Goal: Use online tool/utility: Utilize a website feature to perform a specific function

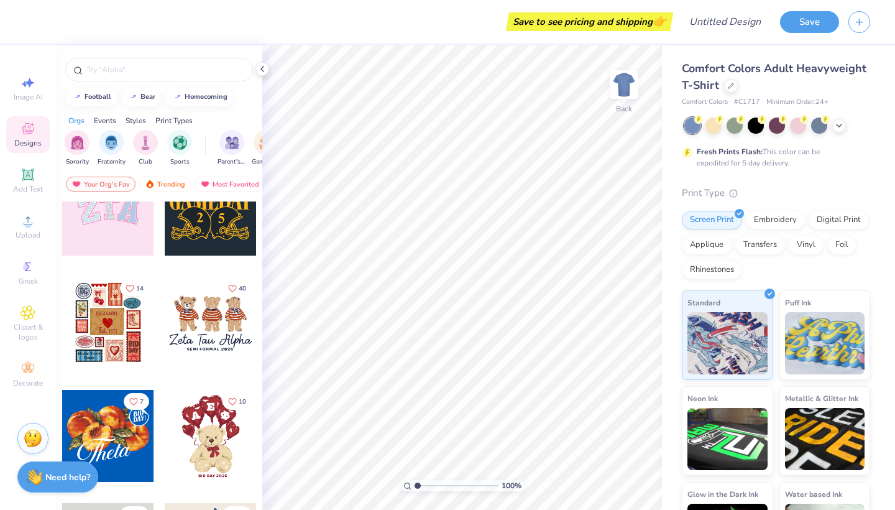
scroll to position [161, 0]
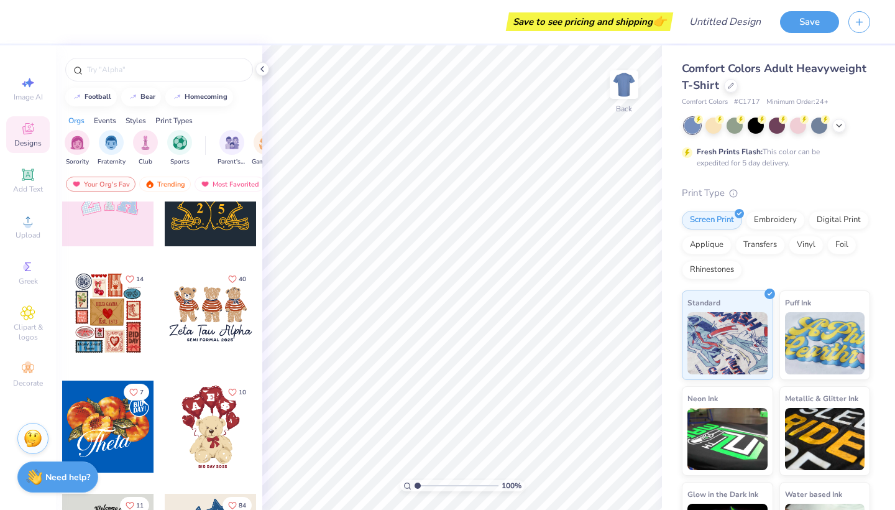
click at [107, 332] on div at bounding box center [108, 313] width 92 height 92
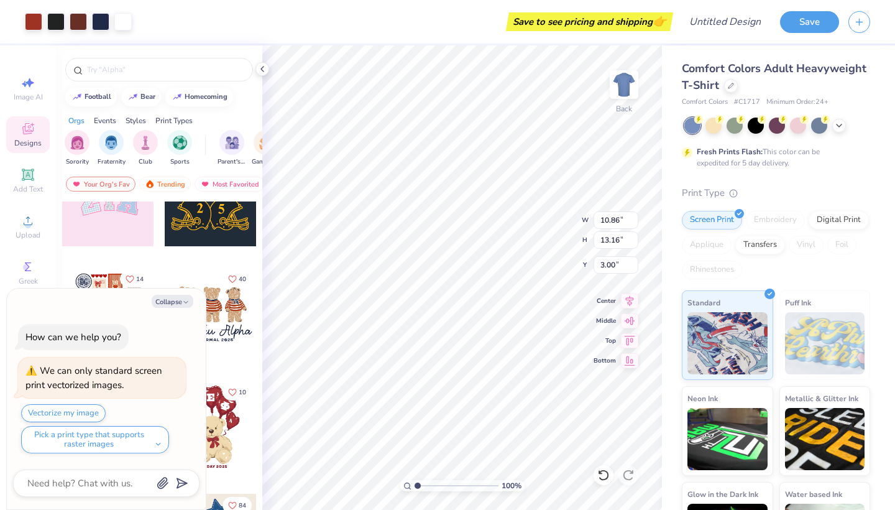
type textarea "x"
type input "4.34"
click at [175, 303] on button "Collapse" at bounding box center [173, 301] width 42 height 13
type textarea "x"
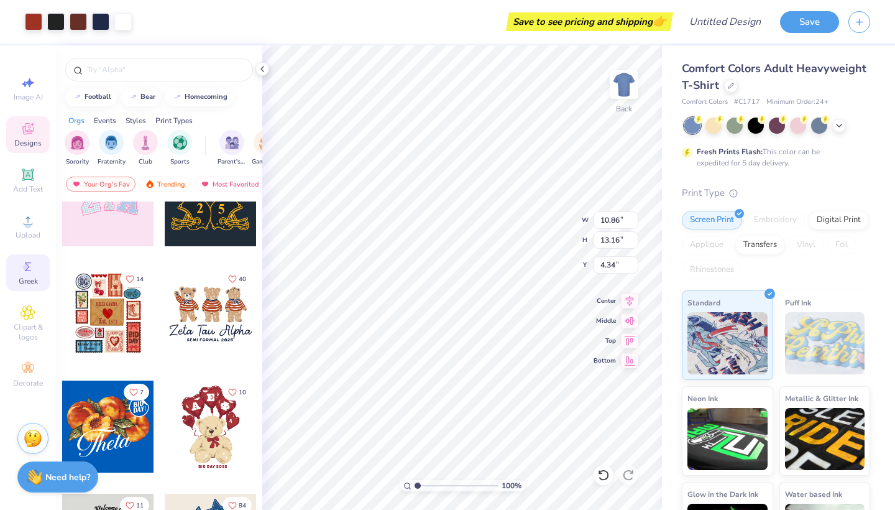
click at [30, 271] on icon at bounding box center [28, 266] width 6 height 9
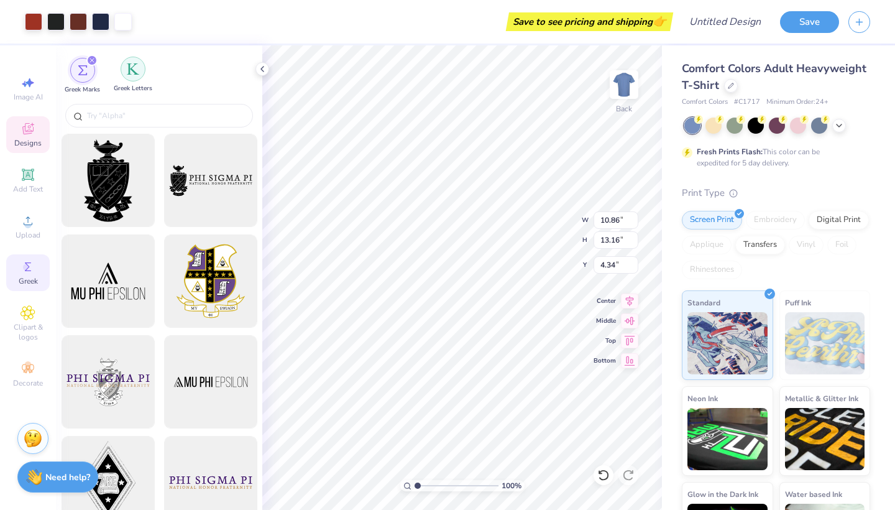
click at [137, 71] on img "filter for Greek Letters" at bounding box center [133, 69] width 12 height 12
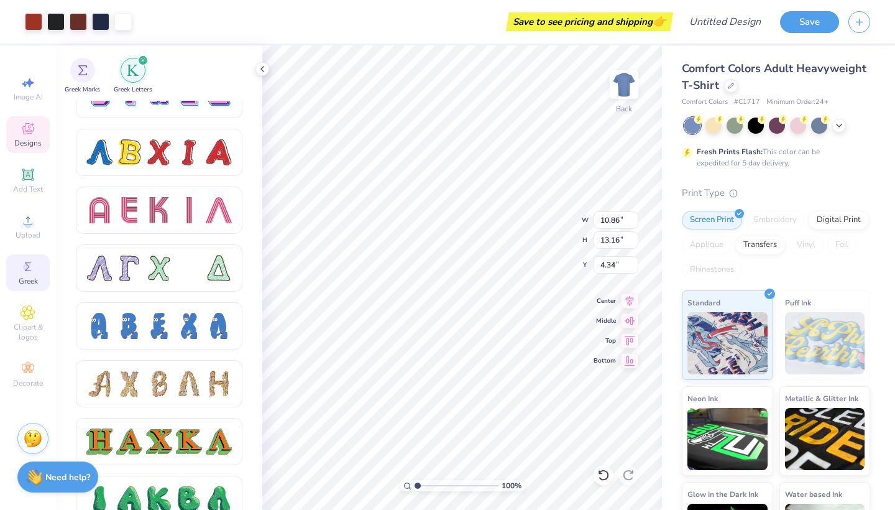
scroll to position [1118, 0]
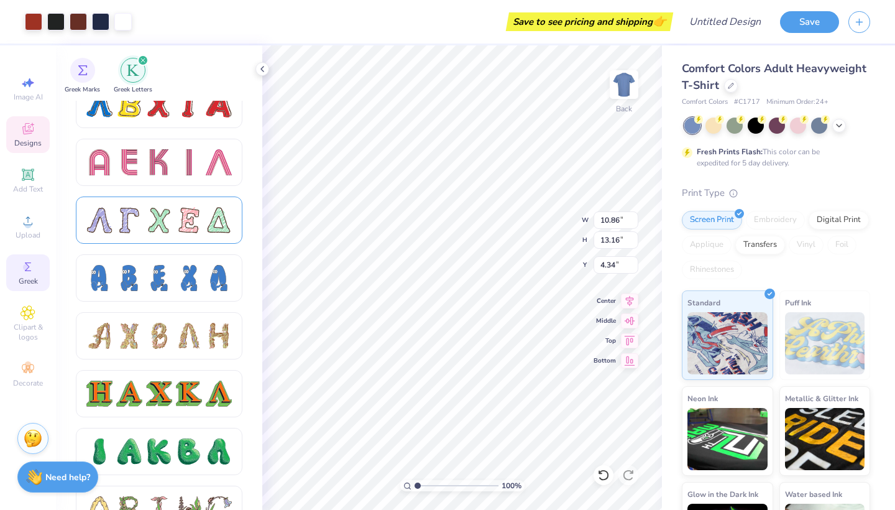
click at [176, 218] on div at bounding box center [189, 220] width 26 height 26
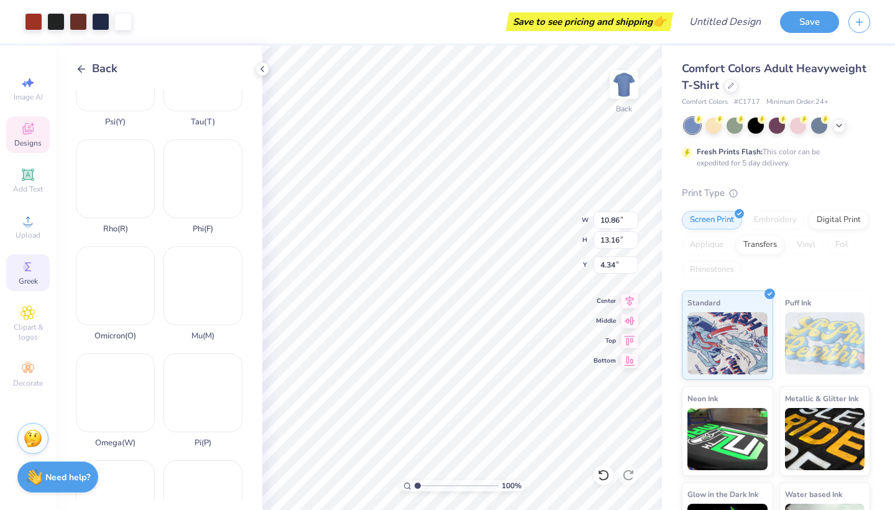
scroll to position [594, 0]
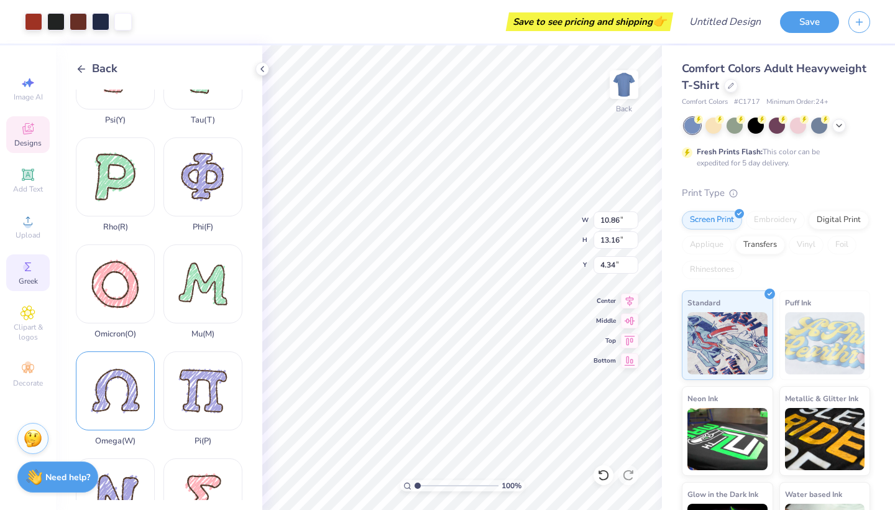
click at [112, 387] on div "Omega ( W )" at bounding box center [115, 398] width 79 height 94
type input "14.24"
type input "13.10"
type input "5.95"
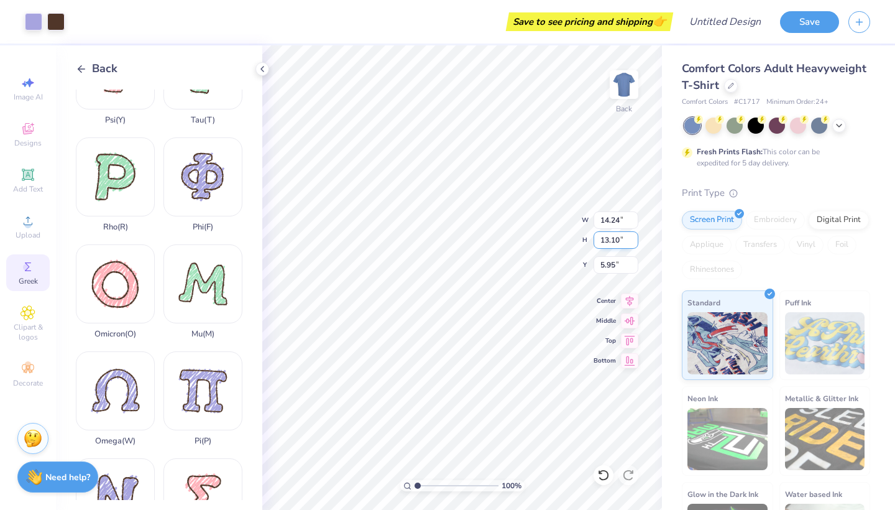
type input "10.86"
type input "13.16"
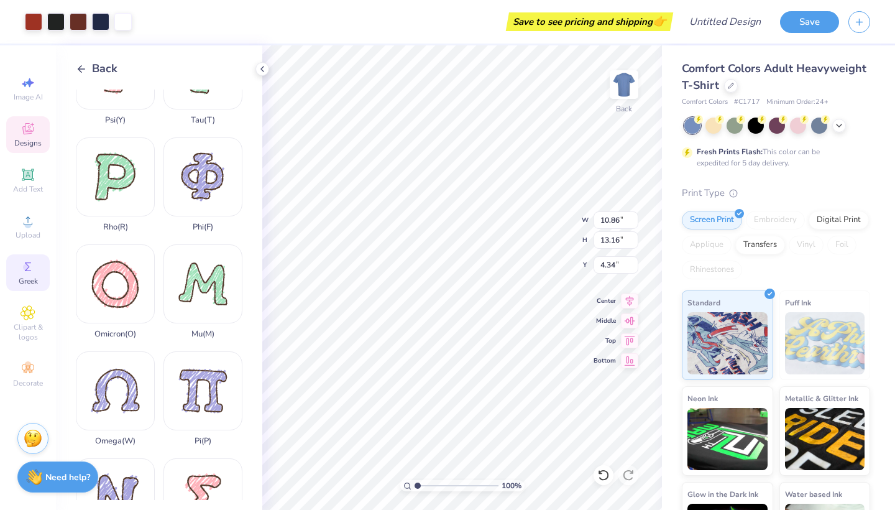
type input "4.14"
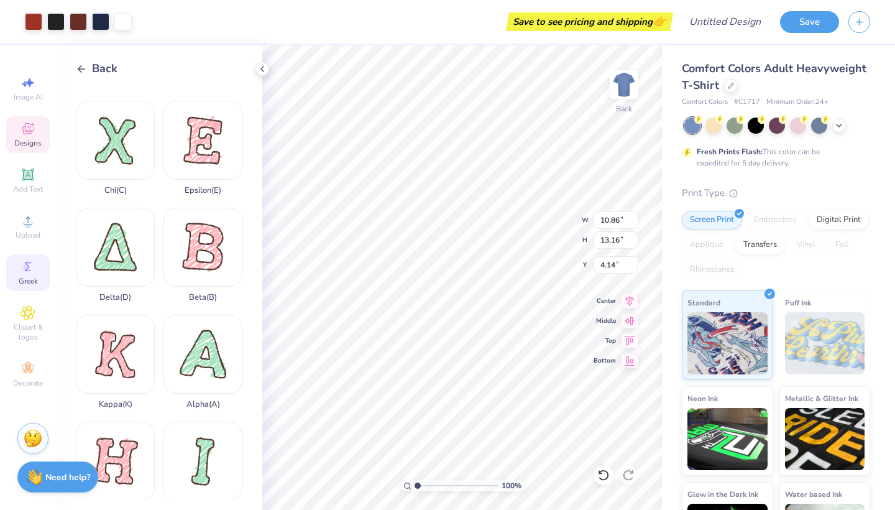
scroll to position [126, 0]
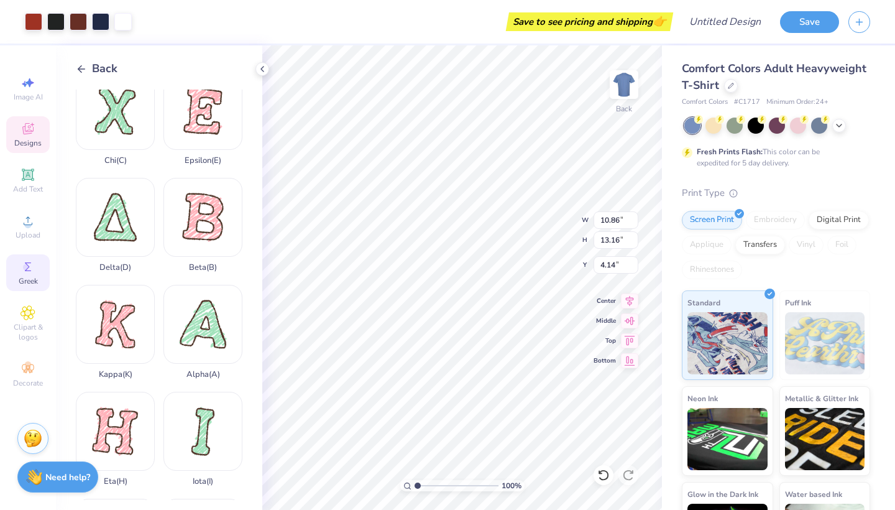
click at [81, 65] on icon at bounding box center [81, 68] width 11 height 11
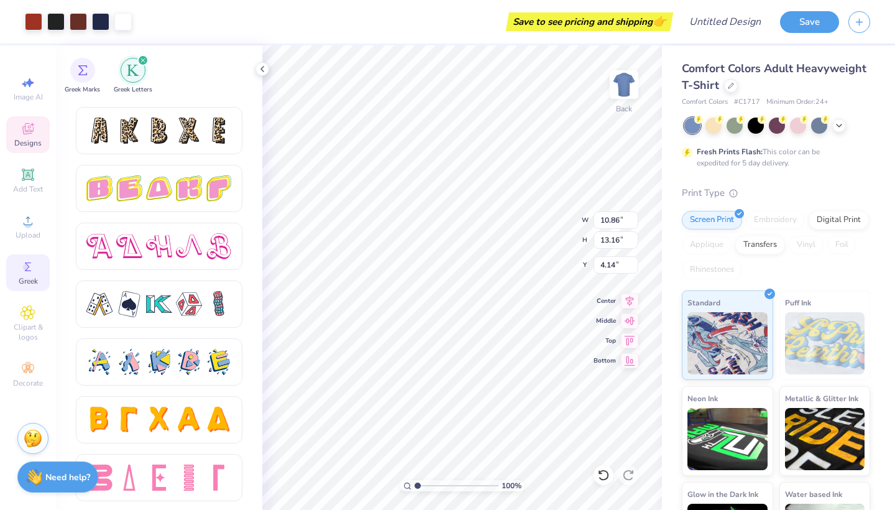
scroll to position [2075, 0]
click at [85, 71] on img "filter for Greek Marks" at bounding box center [83, 69] width 10 height 10
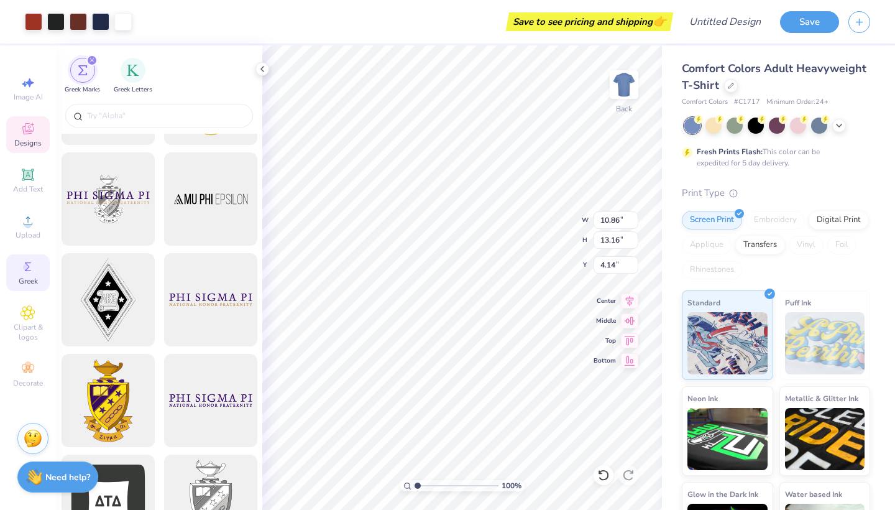
scroll to position [184, 0]
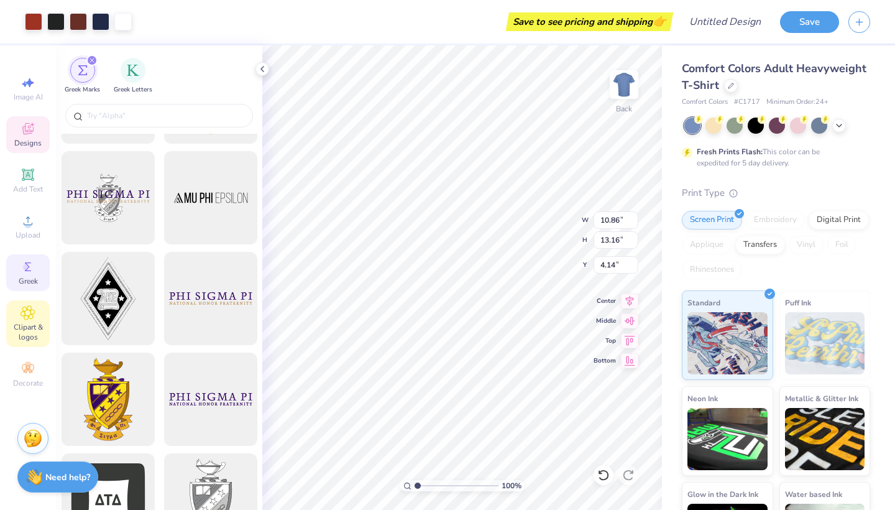
click at [29, 321] on div "Clipart & logos" at bounding box center [28, 323] width 44 height 47
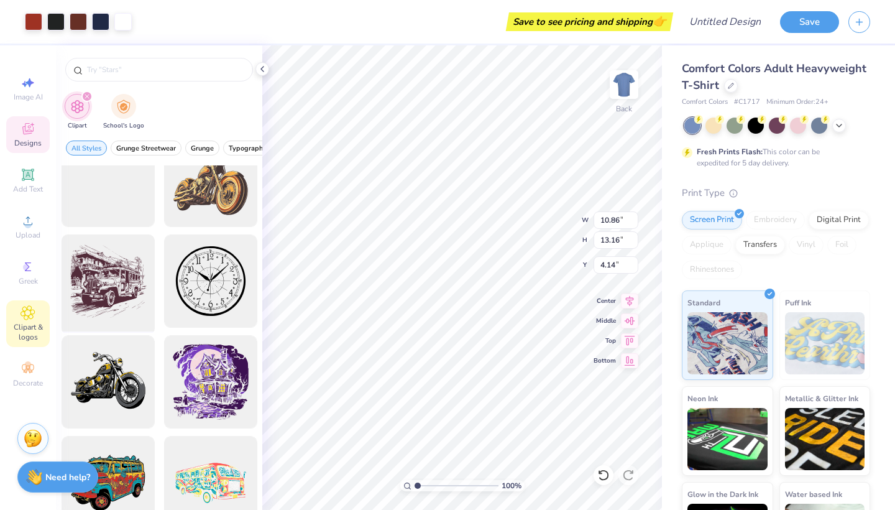
scroll to position [341, 0]
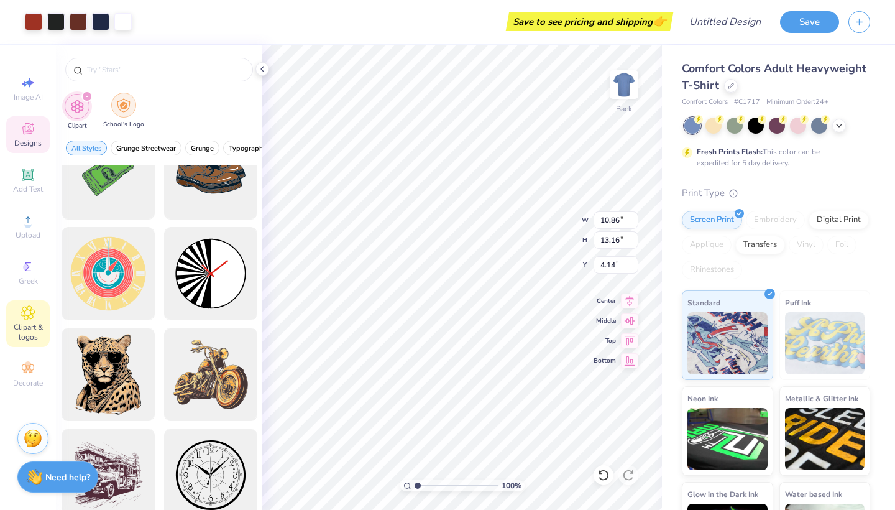
click at [123, 105] on img "filter for School's Logo" at bounding box center [124, 105] width 14 height 14
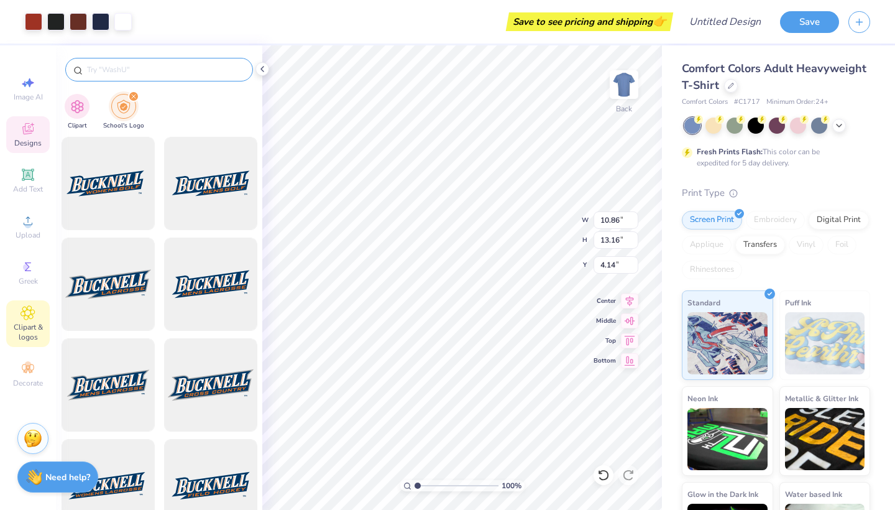
scroll to position [0, 0]
click at [114, 71] on input "text" at bounding box center [165, 69] width 159 height 12
type input "uncw"
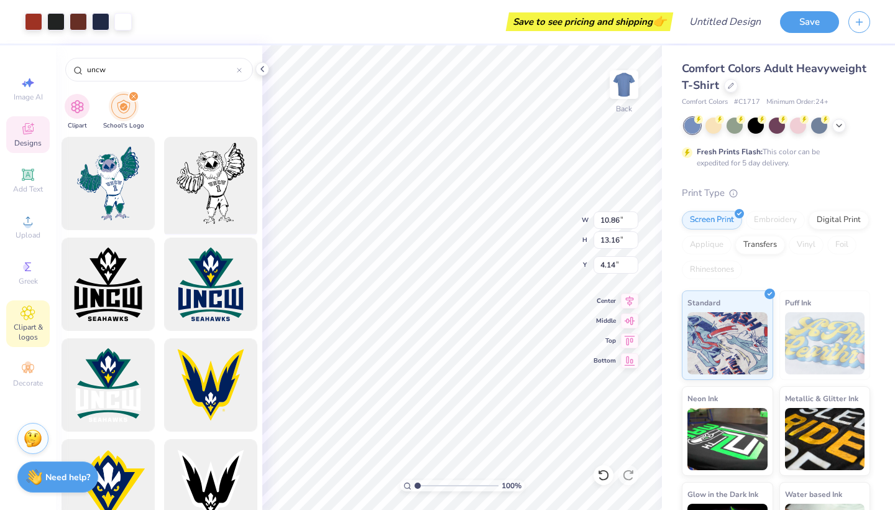
click at [191, 197] on div at bounding box center [210, 183] width 103 height 103
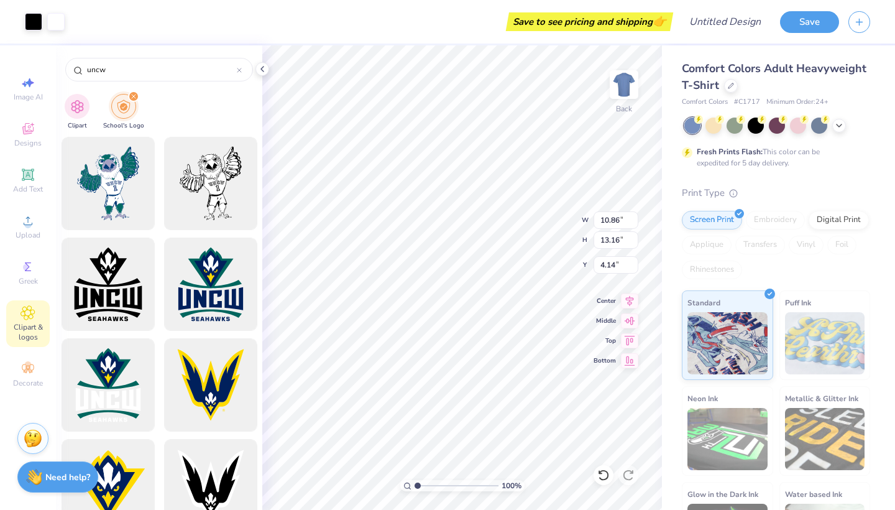
type input "14.17"
type input "16.88"
type input "3.00"
